Goal: Find contact information: Find contact information

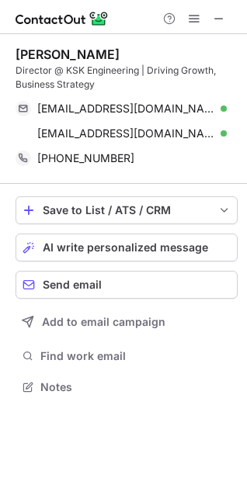
scroll to position [376, 247]
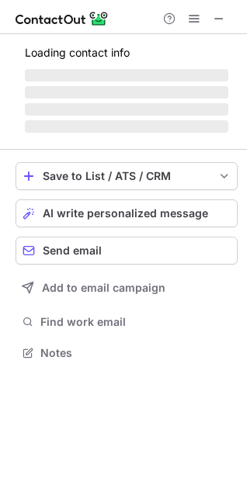
scroll to position [351, 247]
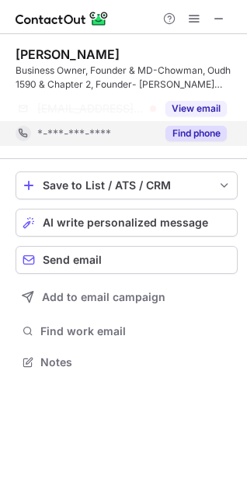
click at [174, 130] on button "Find phone" at bounding box center [195, 134] width 61 height 16
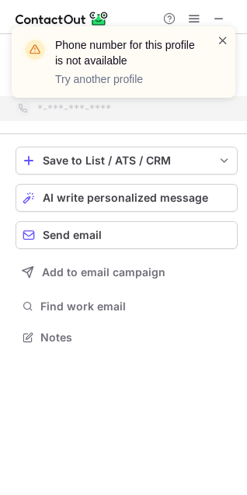
click at [219, 44] on span at bounding box center [222, 41] width 12 height 16
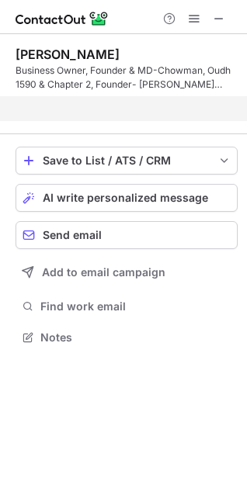
scroll to position [302, 247]
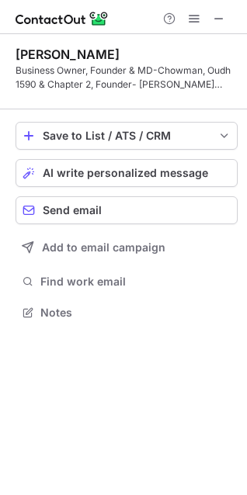
click at [220, 16] on span at bounding box center [218, 18] width 12 height 12
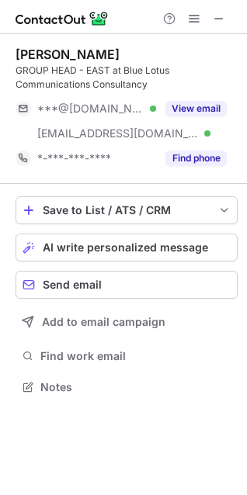
scroll to position [376, 247]
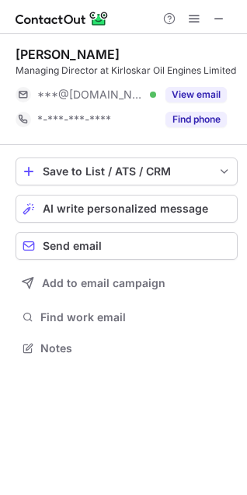
scroll to position [337, 247]
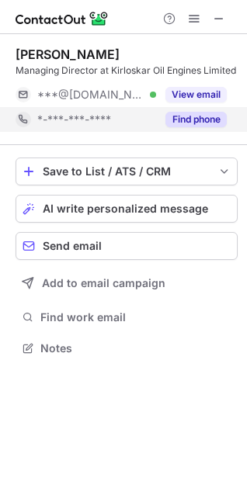
click at [184, 120] on button "Find phone" at bounding box center [195, 120] width 61 height 16
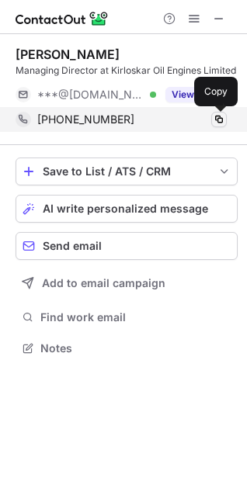
click at [222, 121] on span at bounding box center [218, 119] width 12 height 12
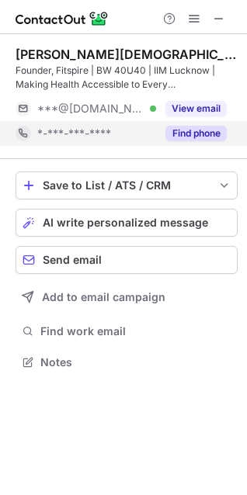
scroll to position [351, 247]
click at [175, 162] on div "Save to List / ATS / CRM List Select Lever Connect Greenhouse Connect Salesforc…" at bounding box center [127, 272] width 222 height 226
click at [180, 124] on div "Find phone" at bounding box center [191, 133] width 71 height 25
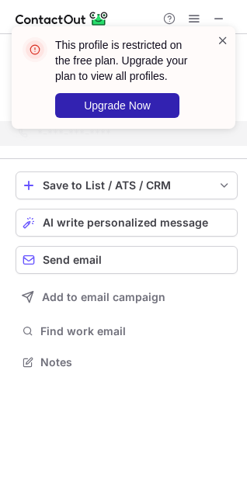
click at [222, 39] on span at bounding box center [222, 41] width 12 height 16
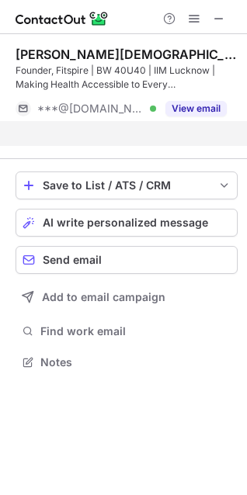
scroll to position [326, 247]
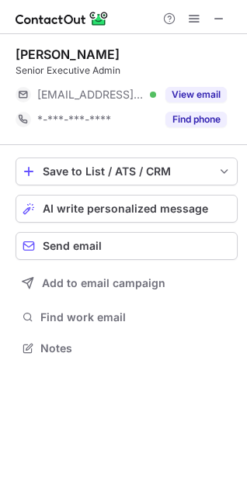
scroll to position [337, 247]
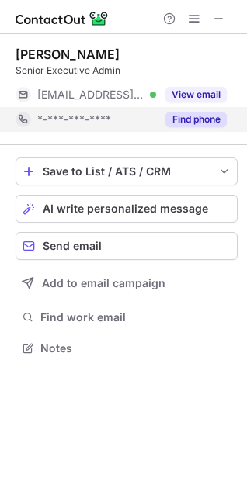
click at [223, 124] on button "Find phone" at bounding box center [195, 120] width 61 height 16
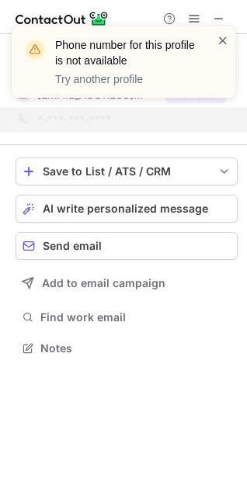
click at [219, 39] on span at bounding box center [222, 41] width 12 height 16
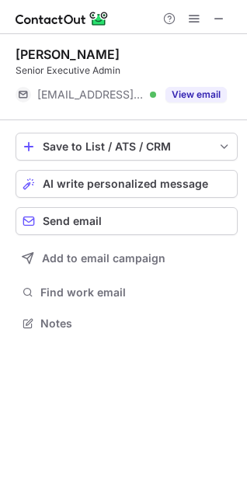
scroll to position [312, 247]
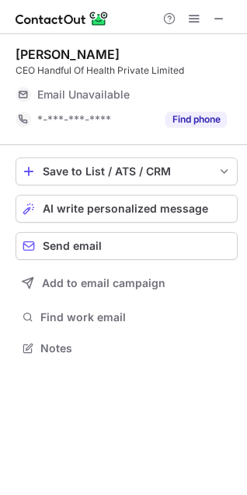
scroll to position [337, 247]
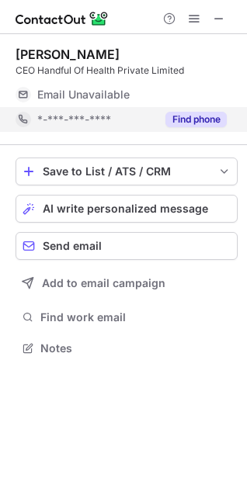
click at [195, 123] on button "Find phone" at bounding box center [195, 120] width 61 height 16
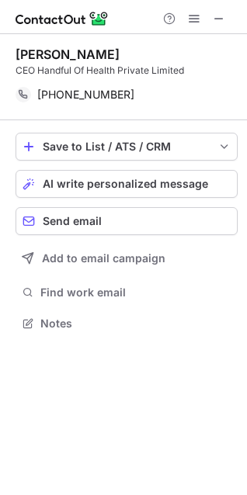
scroll to position [312, 247]
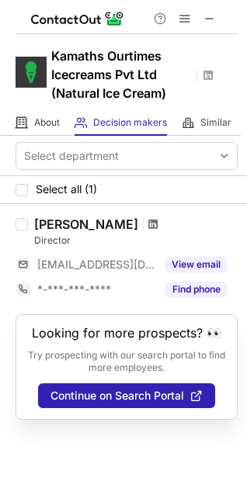
click at [148, 224] on span at bounding box center [152, 224] width 9 height 12
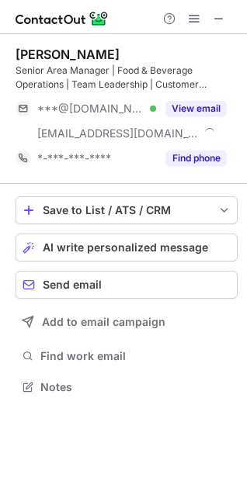
scroll to position [376, 247]
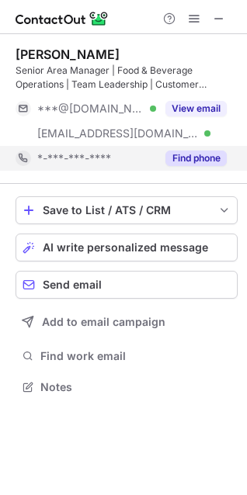
click at [187, 152] on button "Find phone" at bounding box center [195, 158] width 61 height 16
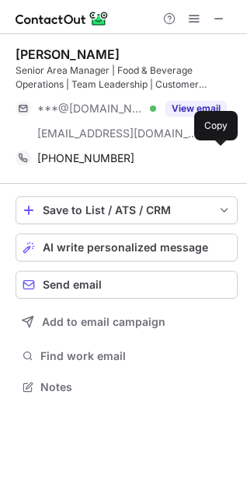
click at [187, 152] on div "+919769891719" at bounding box center [131, 158] width 189 height 14
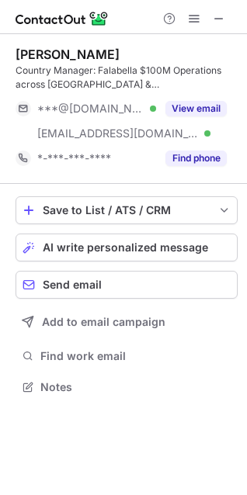
scroll to position [376, 247]
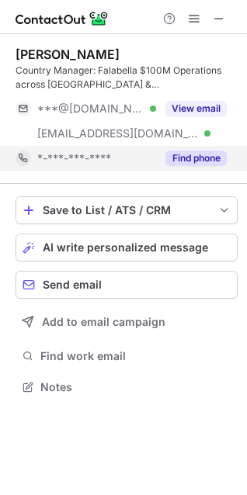
click at [172, 155] on button "Find phone" at bounding box center [195, 158] width 61 height 16
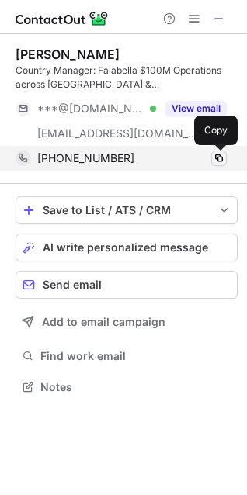
click at [222, 161] on span at bounding box center [218, 158] width 12 height 12
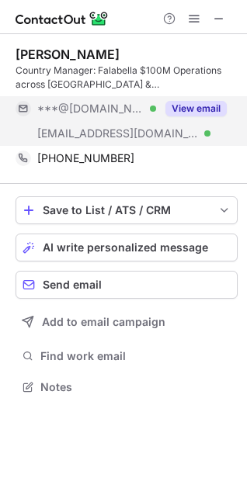
click at [185, 105] on button "View email" at bounding box center [195, 109] width 61 height 16
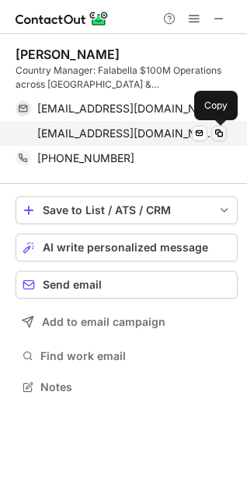
click at [222, 133] on span at bounding box center [218, 133] width 12 height 12
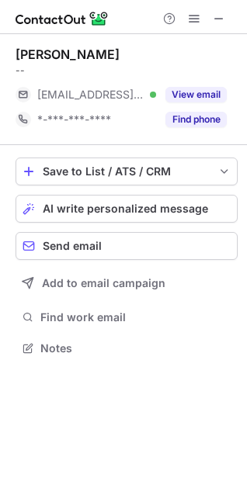
scroll to position [337, 247]
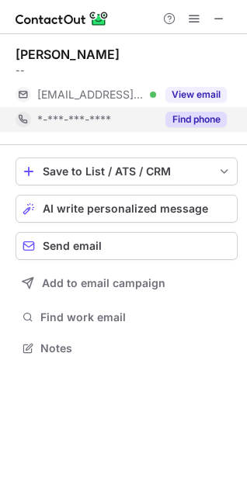
click at [196, 125] on button "Find phone" at bounding box center [195, 120] width 61 height 16
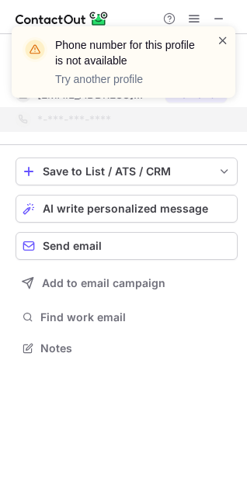
click at [222, 43] on span at bounding box center [222, 41] width 12 height 16
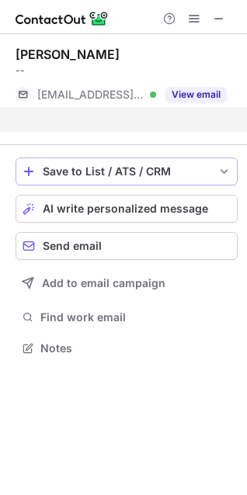
scroll to position [312, 247]
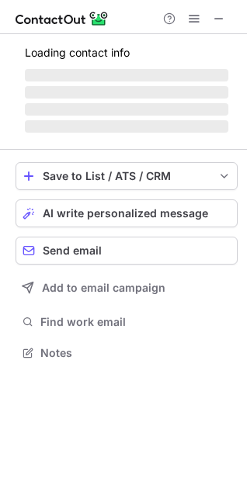
scroll to position [351, 247]
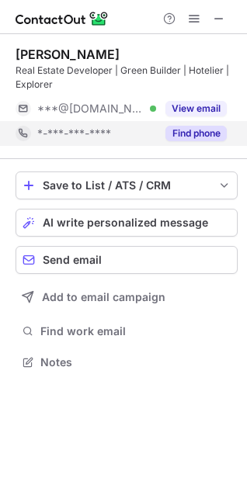
click at [178, 133] on button "Find phone" at bounding box center [195, 134] width 61 height 16
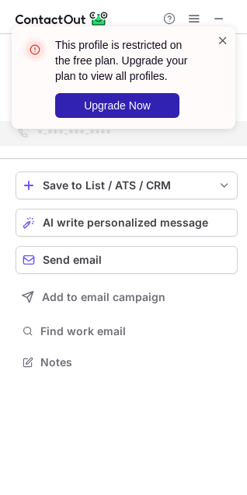
click at [223, 43] on span at bounding box center [222, 41] width 12 height 16
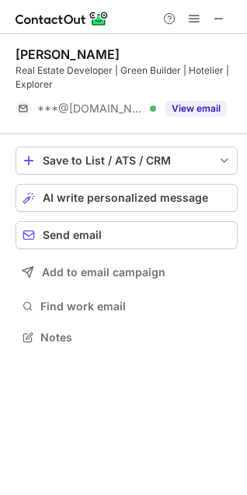
scroll to position [326, 247]
click at [215, 22] on span at bounding box center [218, 18] width 12 height 12
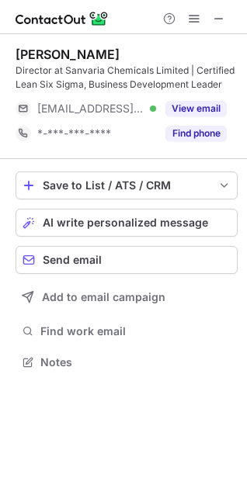
scroll to position [351, 247]
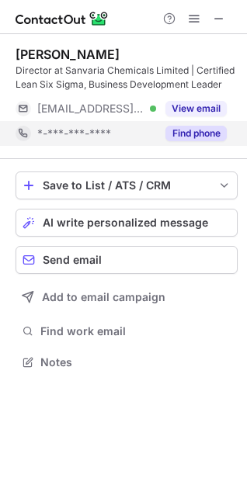
click at [208, 127] on button "Find phone" at bounding box center [195, 134] width 61 height 16
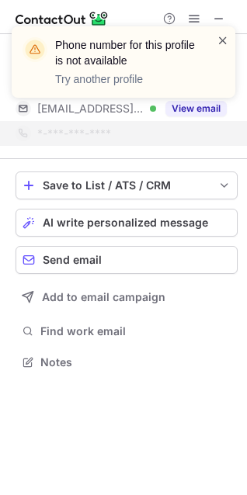
click at [220, 40] on span at bounding box center [222, 41] width 12 height 16
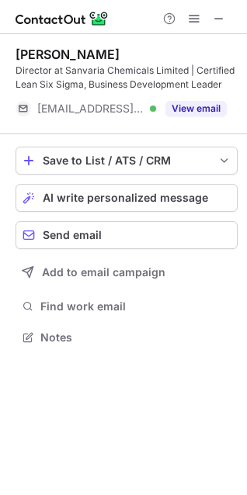
scroll to position [326, 247]
click at [199, 107] on button "View email" at bounding box center [195, 109] width 61 height 16
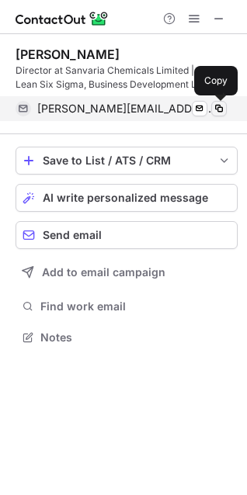
click at [218, 111] on span at bounding box center [218, 108] width 12 height 12
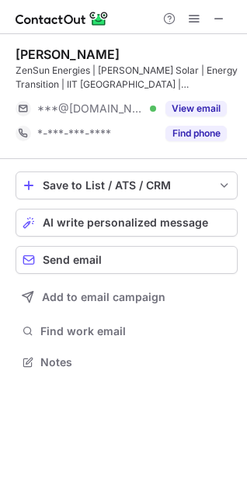
scroll to position [351, 247]
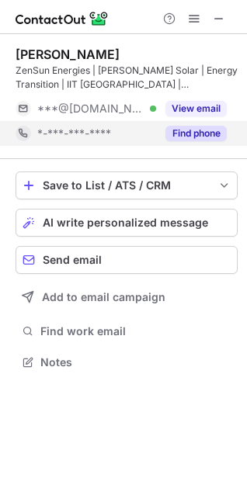
click at [178, 133] on button "Find phone" at bounding box center [195, 134] width 61 height 16
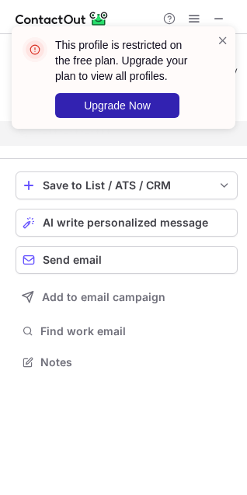
click at [229, 39] on div "This profile is restricted on the free plan. Upgrade your plan to view all prof…" at bounding box center [123, 77] width 223 height 102
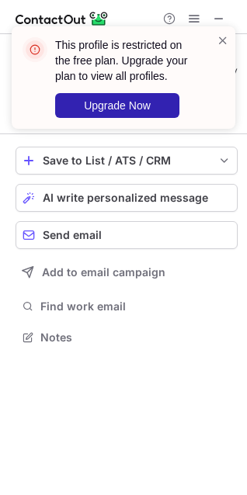
scroll to position [326, 247]
click at [222, 34] on span at bounding box center [222, 41] width 12 height 16
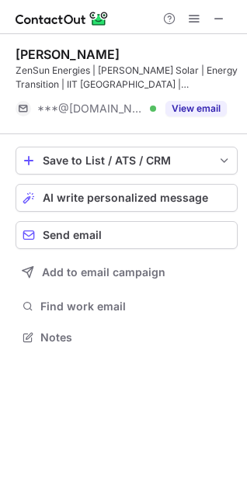
click at [217, 18] on div "This profile is restricted on the free plan. Upgrade your plan to view all prof…" at bounding box center [123, 26] width 248 height 31
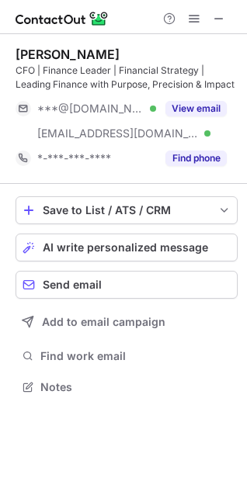
scroll to position [376, 247]
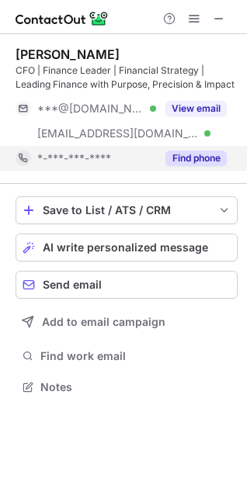
click at [182, 151] on button "Find phone" at bounding box center [195, 158] width 61 height 16
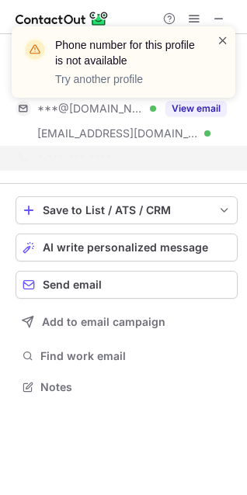
click at [223, 40] on span at bounding box center [222, 41] width 12 height 16
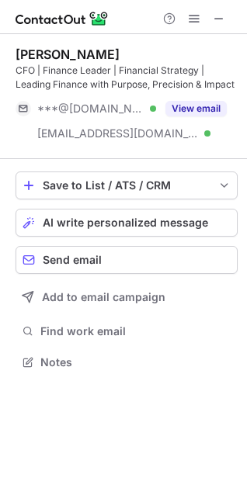
scroll to position [351, 247]
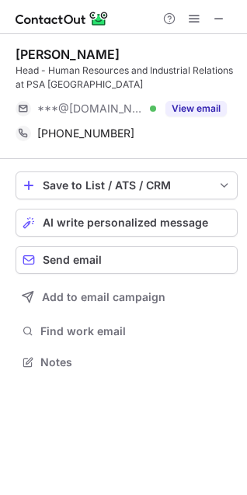
scroll to position [351, 247]
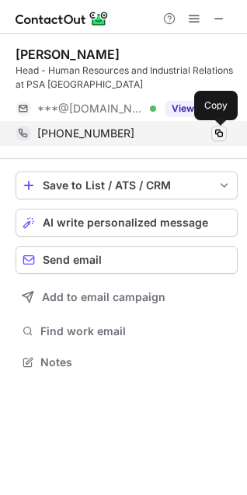
click at [220, 138] on span at bounding box center [218, 133] width 12 height 12
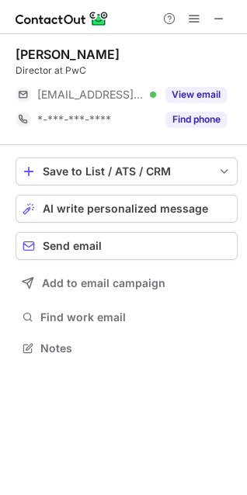
scroll to position [337, 247]
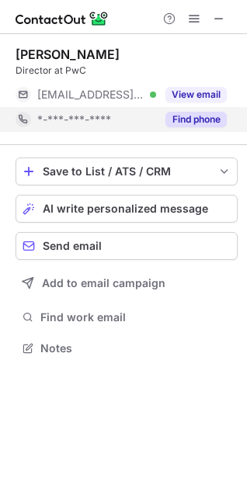
click at [179, 121] on button "Find phone" at bounding box center [195, 120] width 61 height 16
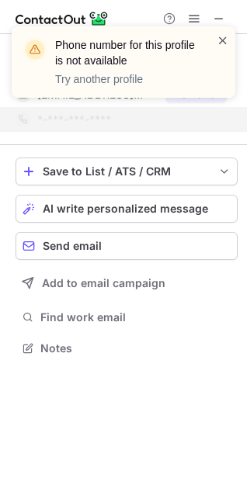
click at [224, 39] on span at bounding box center [222, 41] width 12 height 16
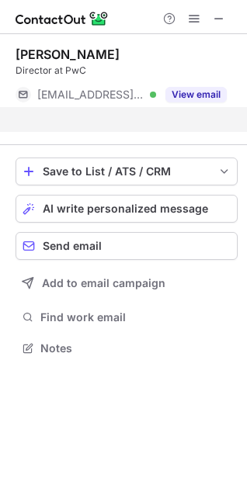
scroll to position [312, 247]
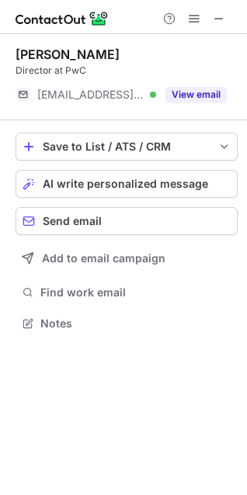
click at [216, 19] on div "Phone number for this profile is not available Try another profile" at bounding box center [123, 26] width 248 height 31
click at [216, 19] on span at bounding box center [218, 18] width 12 height 12
click at [178, 19] on div at bounding box center [194, 18] width 74 height 19
